Goal: Information Seeking & Learning: Learn about a topic

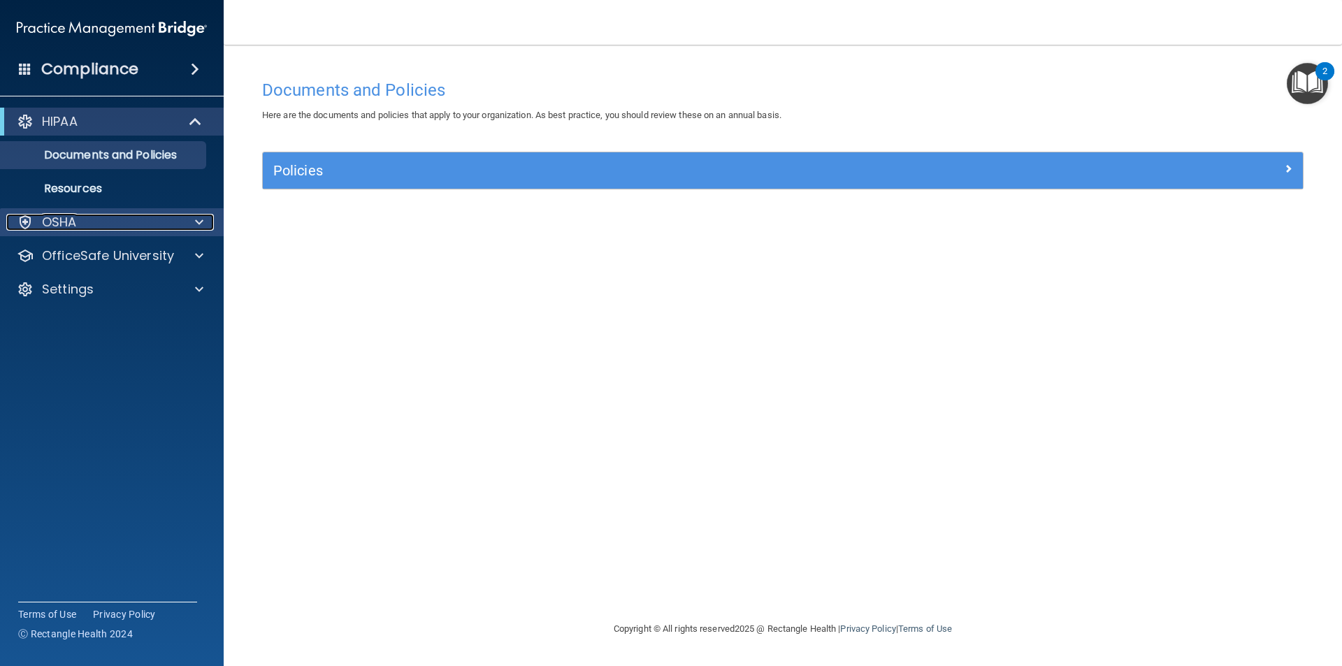
click at [196, 216] on span at bounding box center [199, 222] width 8 height 17
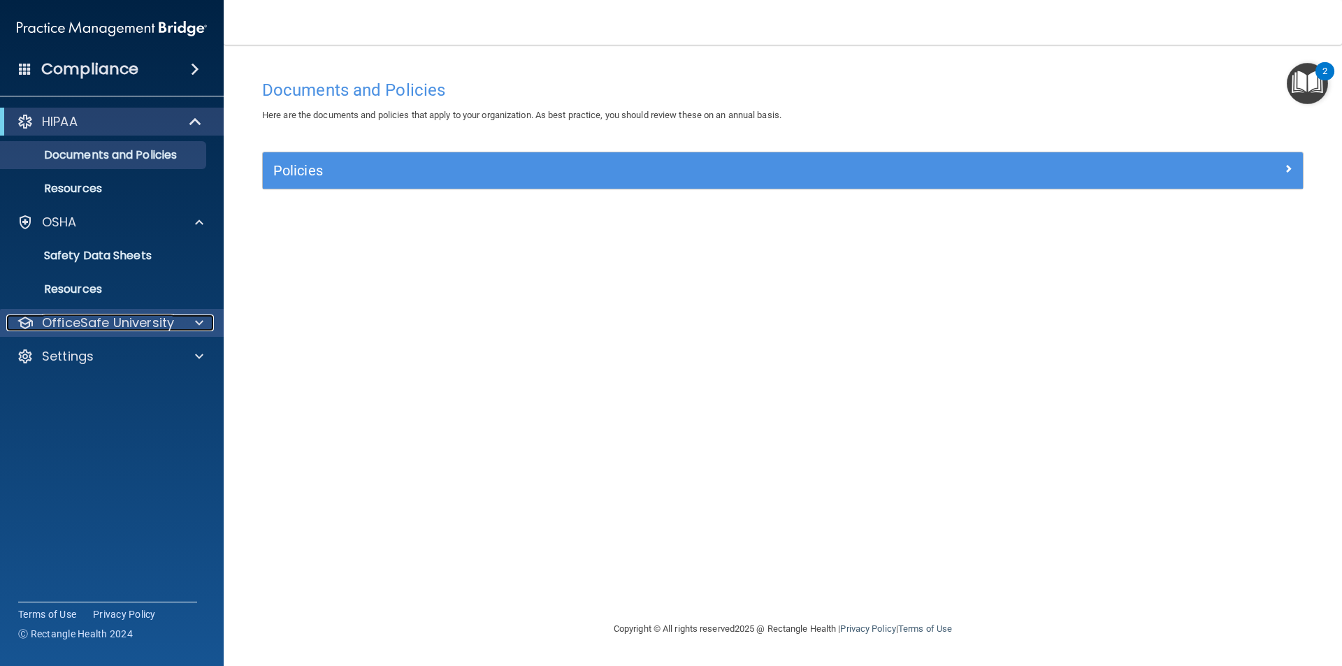
click at [150, 319] on p "OfficeSafe University" at bounding box center [108, 322] width 132 height 17
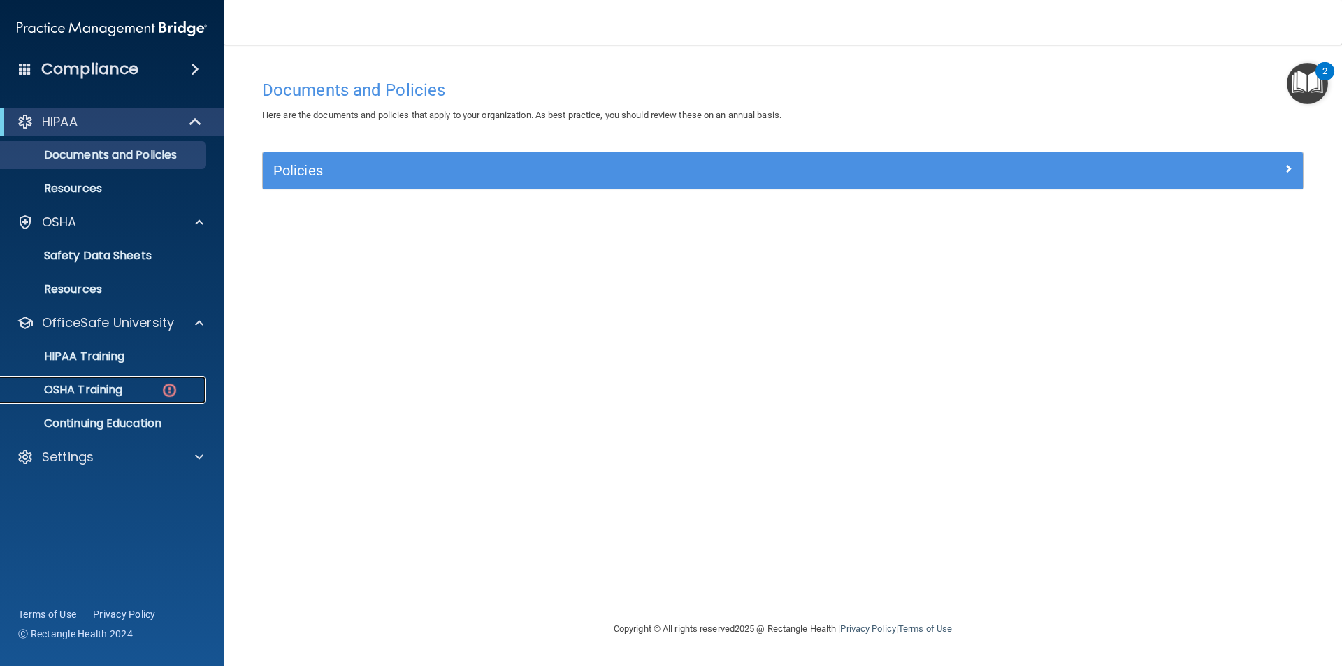
click at [119, 384] on p "OSHA Training" at bounding box center [65, 390] width 113 height 14
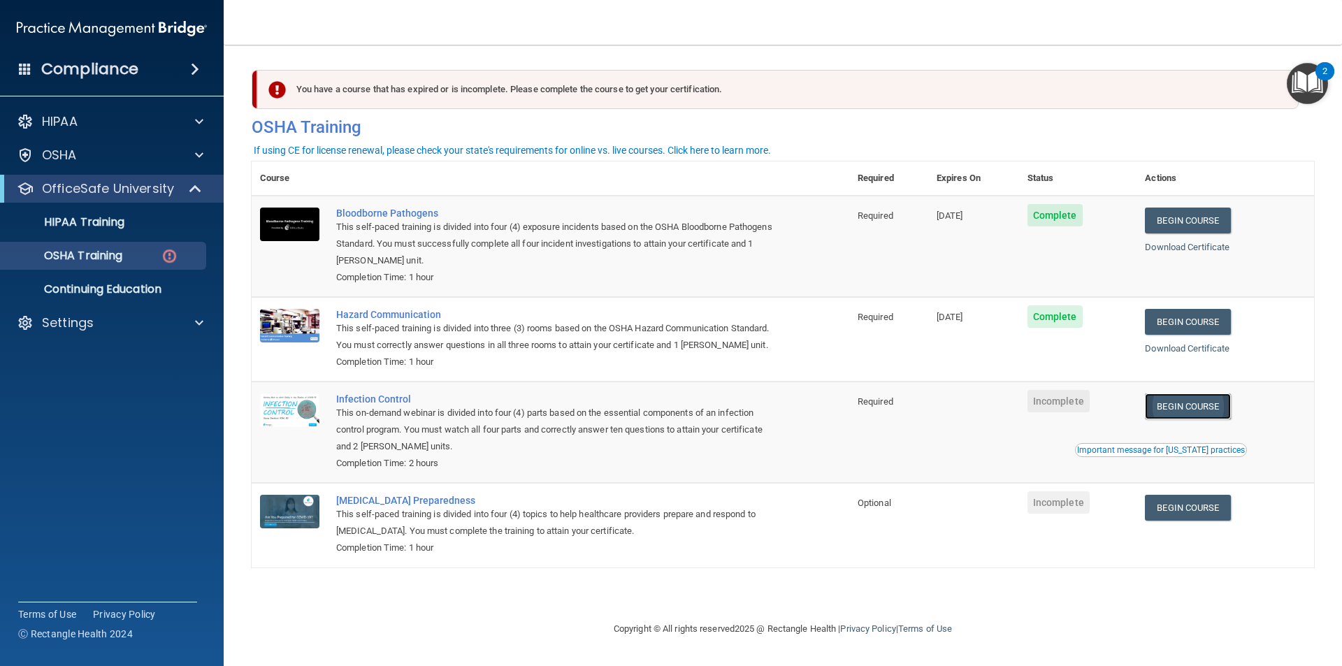
click at [1175, 407] on link "Begin Course" at bounding box center [1186, 406] width 85 height 26
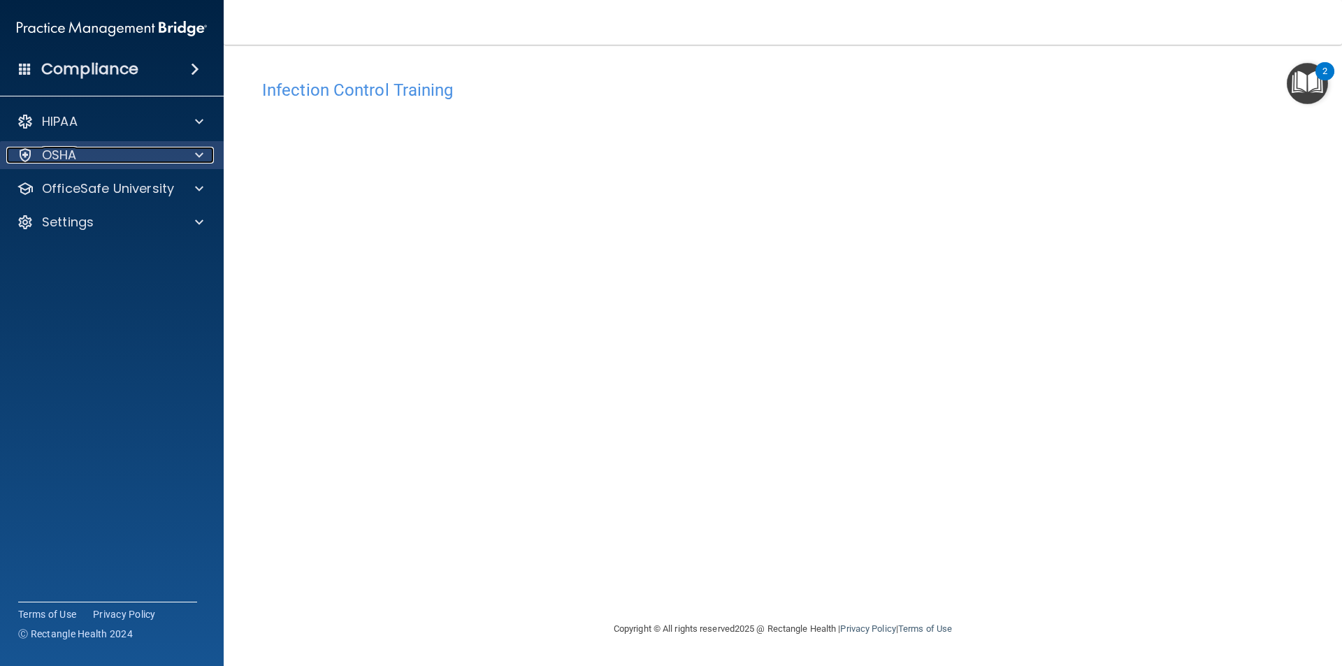
click at [196, 151] on span at bounding box center [199, 155] width 8 height 17
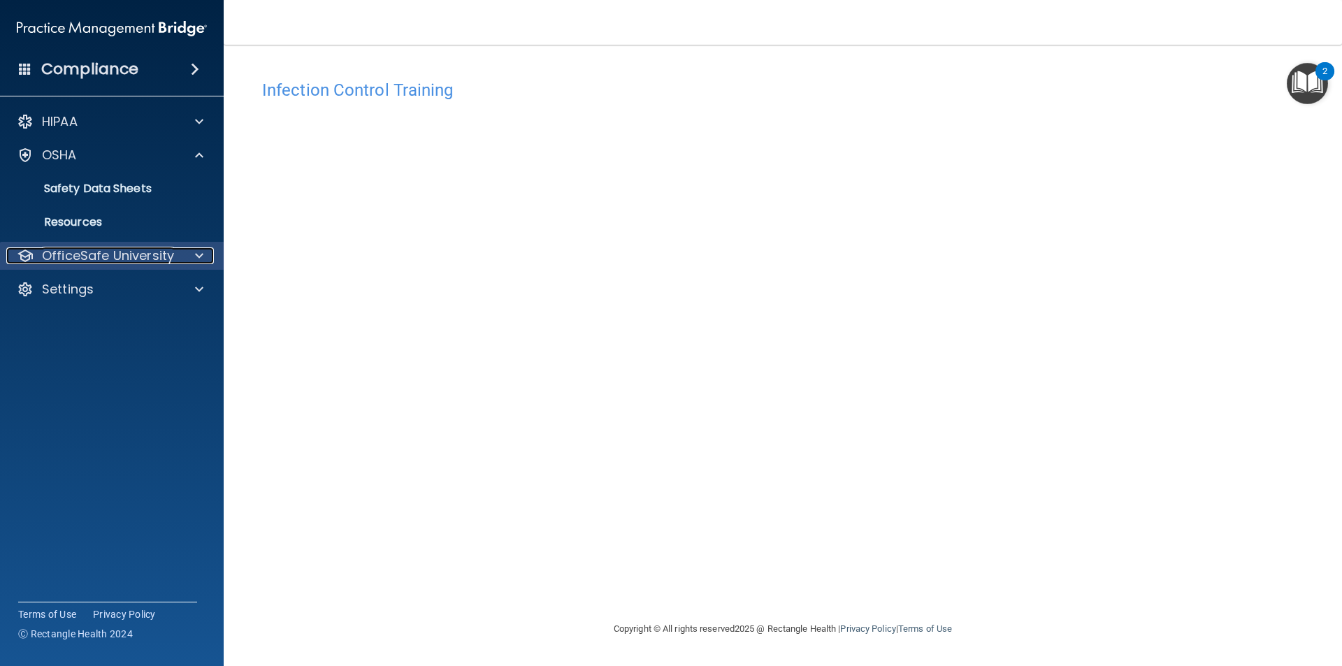
click at [175, 252] on div "OfficeSafe University" at bounding box center [92, 255] width 173 height 17
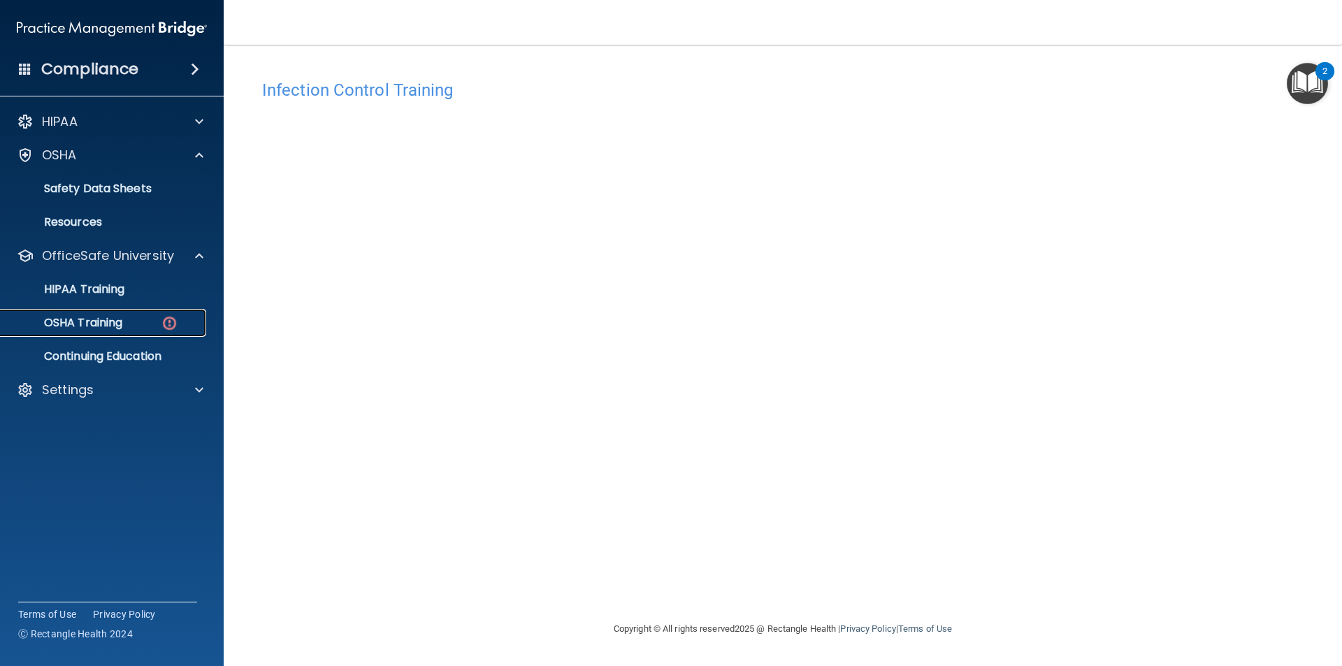
click at [131, 319] on div "OSHA Training" at bounding box center [104, 323] width 191 height 14
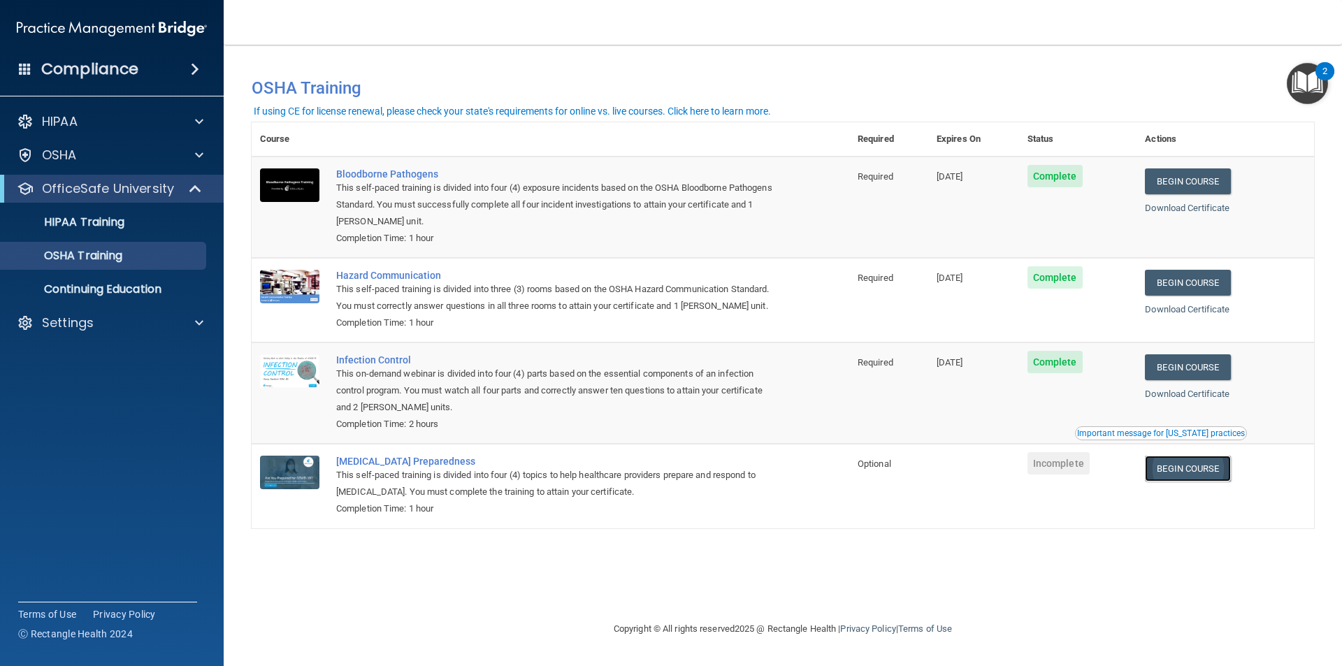
click at [1202, 475] on link "Begin Course" at bounding box center [1186, 469] width 85 height 26
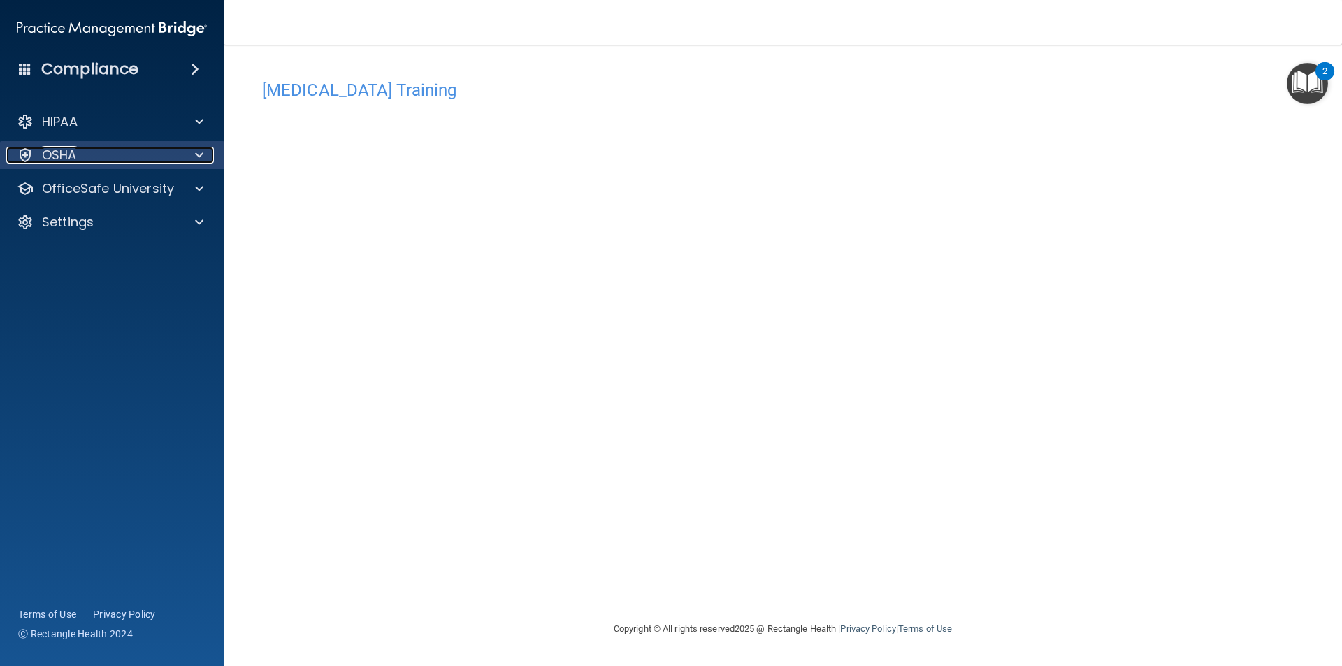
click at [201, 153] on span at bounding box center [199, 155] width 8 height 17
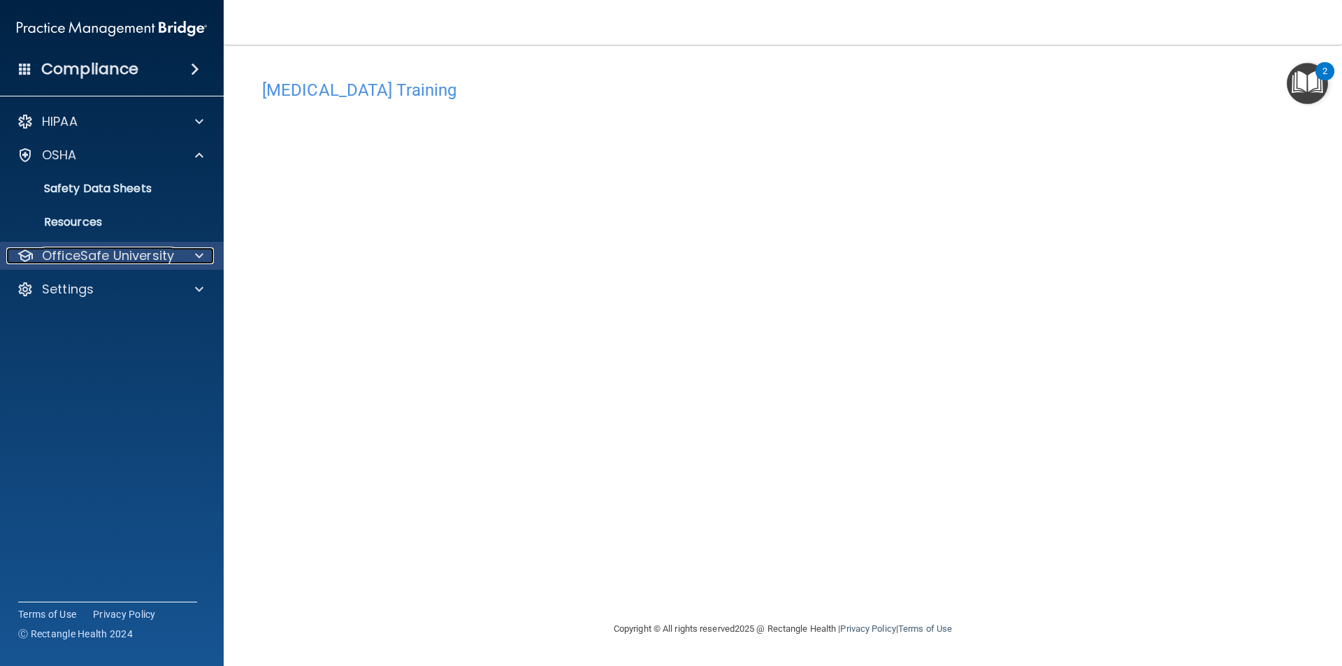
click at [203, 252] on span at bounding box center [199, 255] width 8 height 17
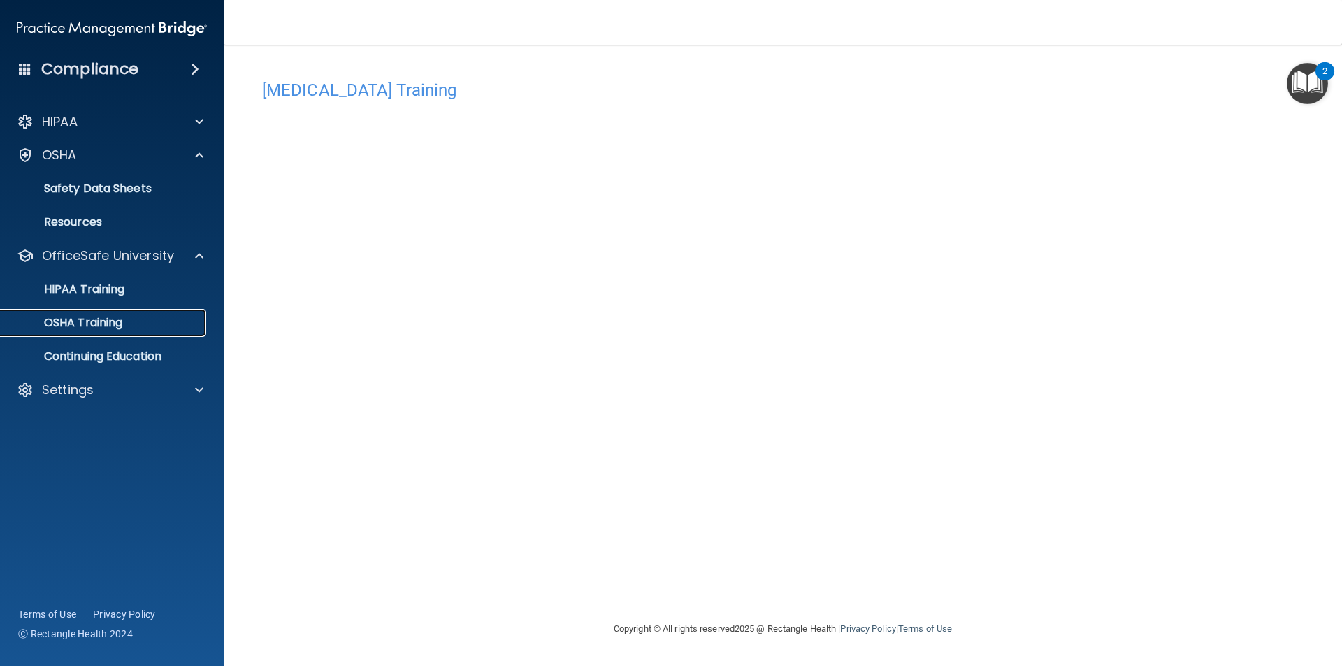
click at [128, 324] on div "OSHA Training" at bounding box center [104, 323] width 191 height 14
